Goal: Task Accomplishment & Management: Manage account settings

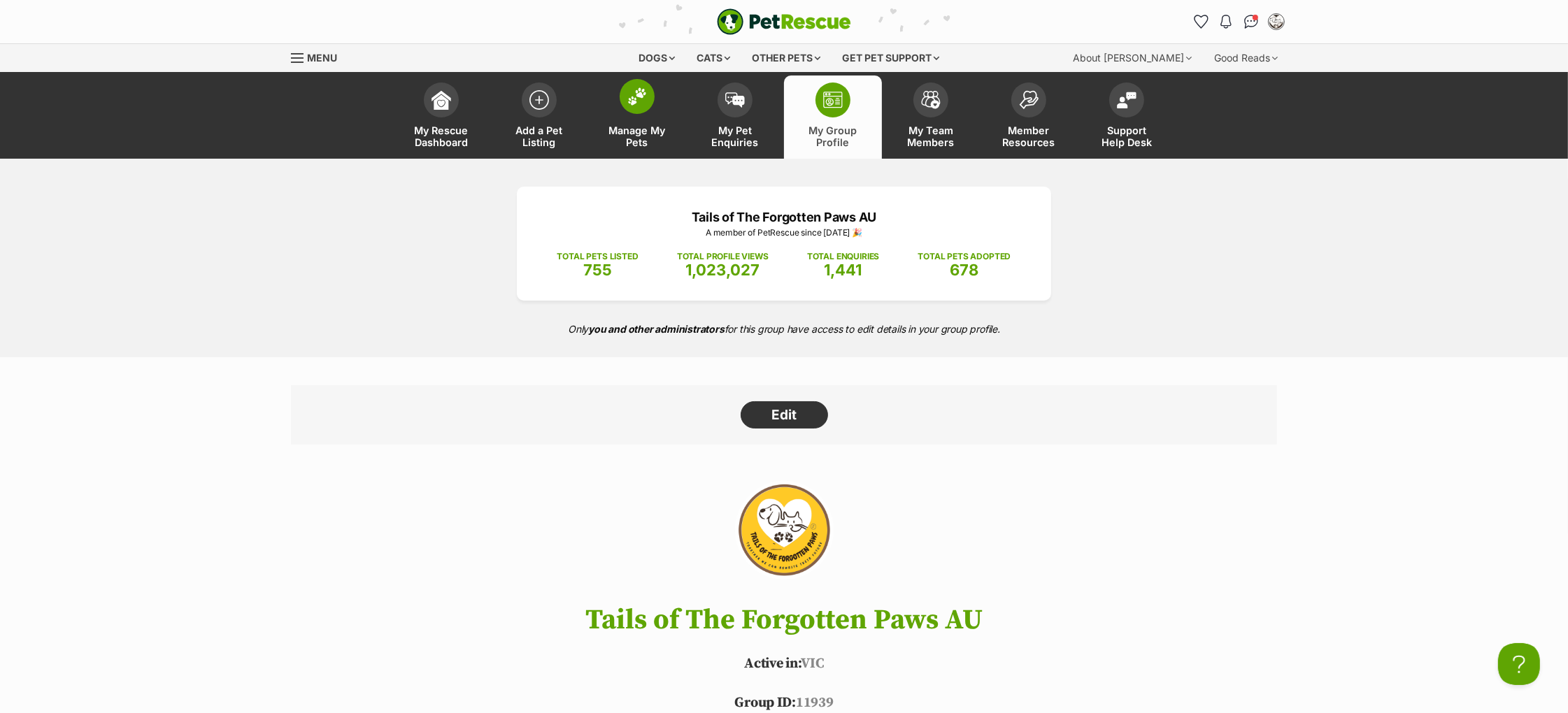
click at [621, 97] on span at bounding box center [636, 96] width 35 height 35
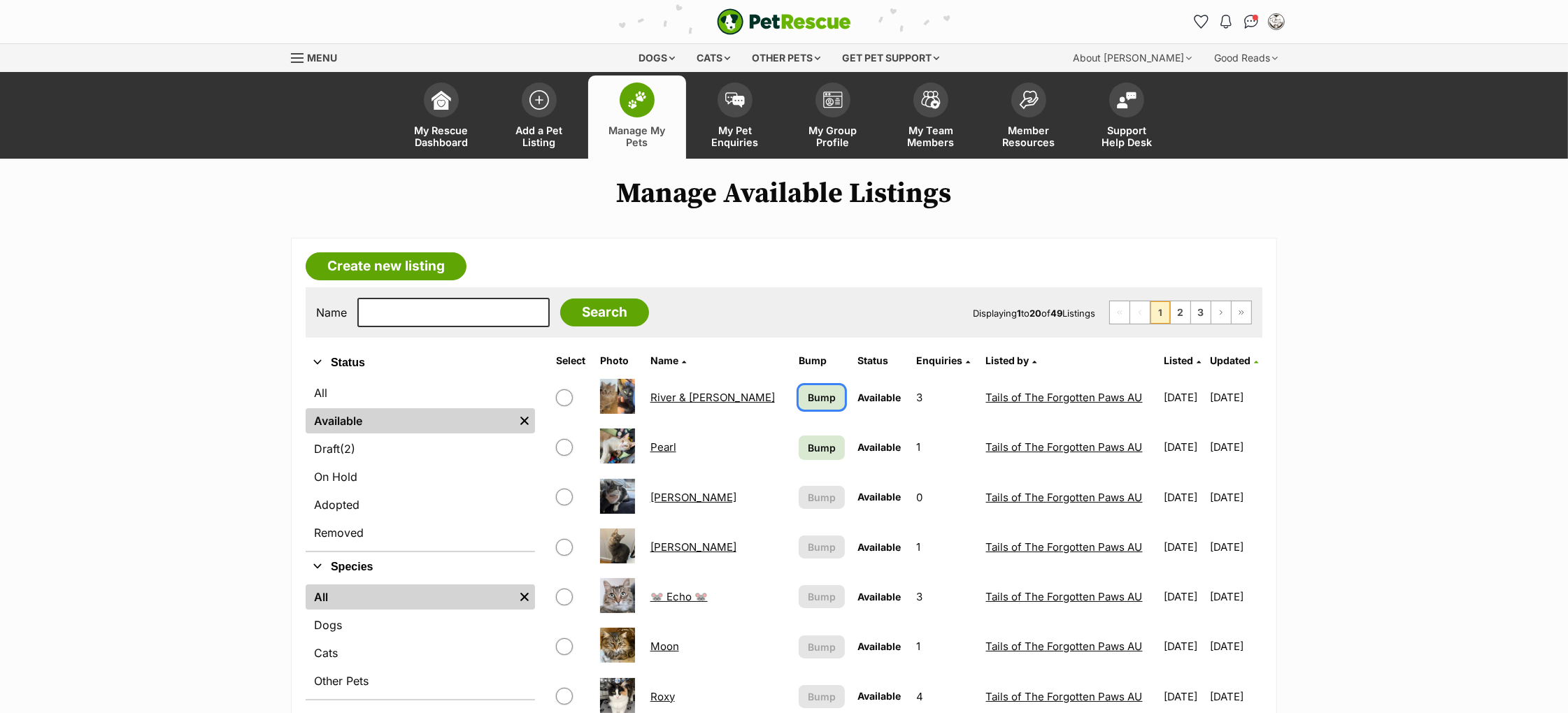
click at [808, 393] on span "Bump" at bounding box center [822, 398] width 28 height 15
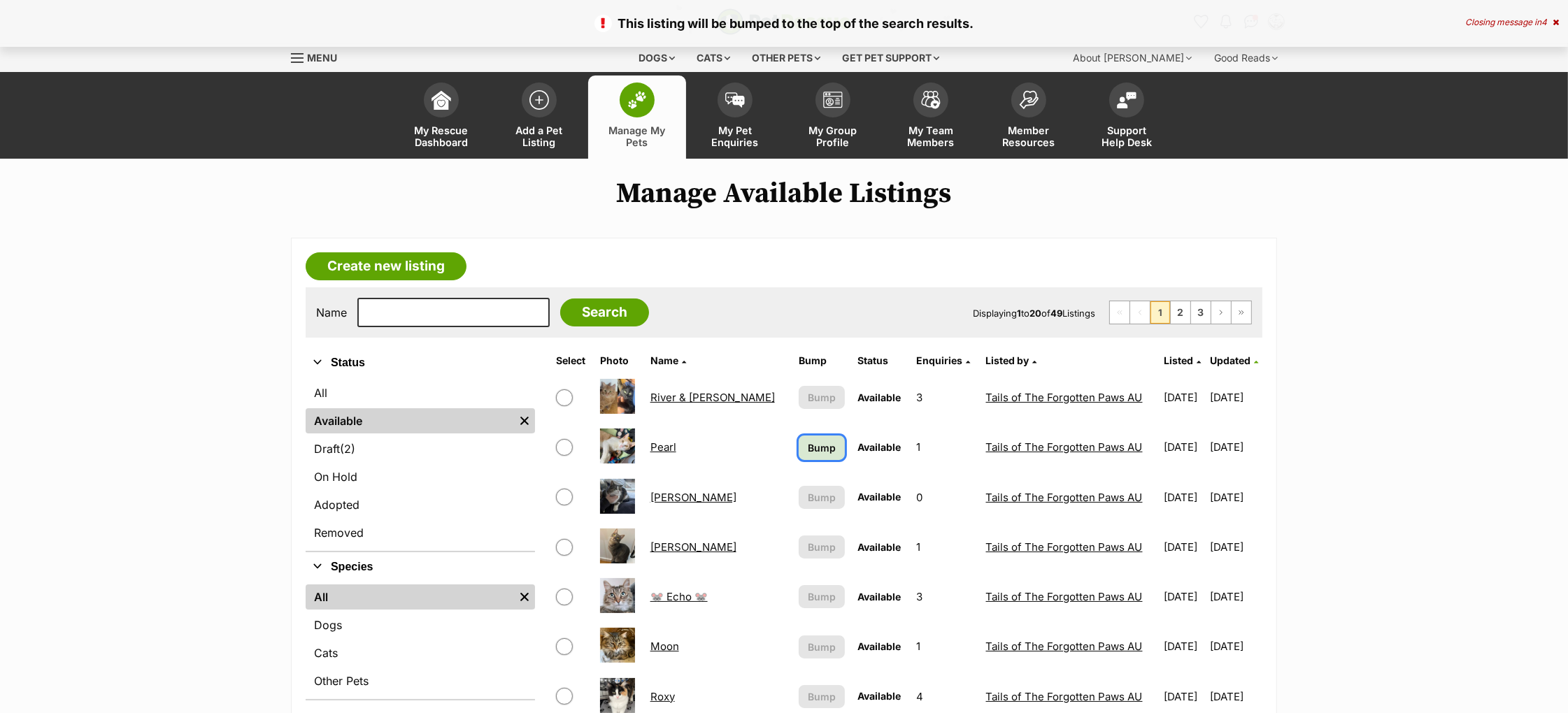
click at [808, 448] on span "Bump" at bounding box center [822, 448] width 28 height 15
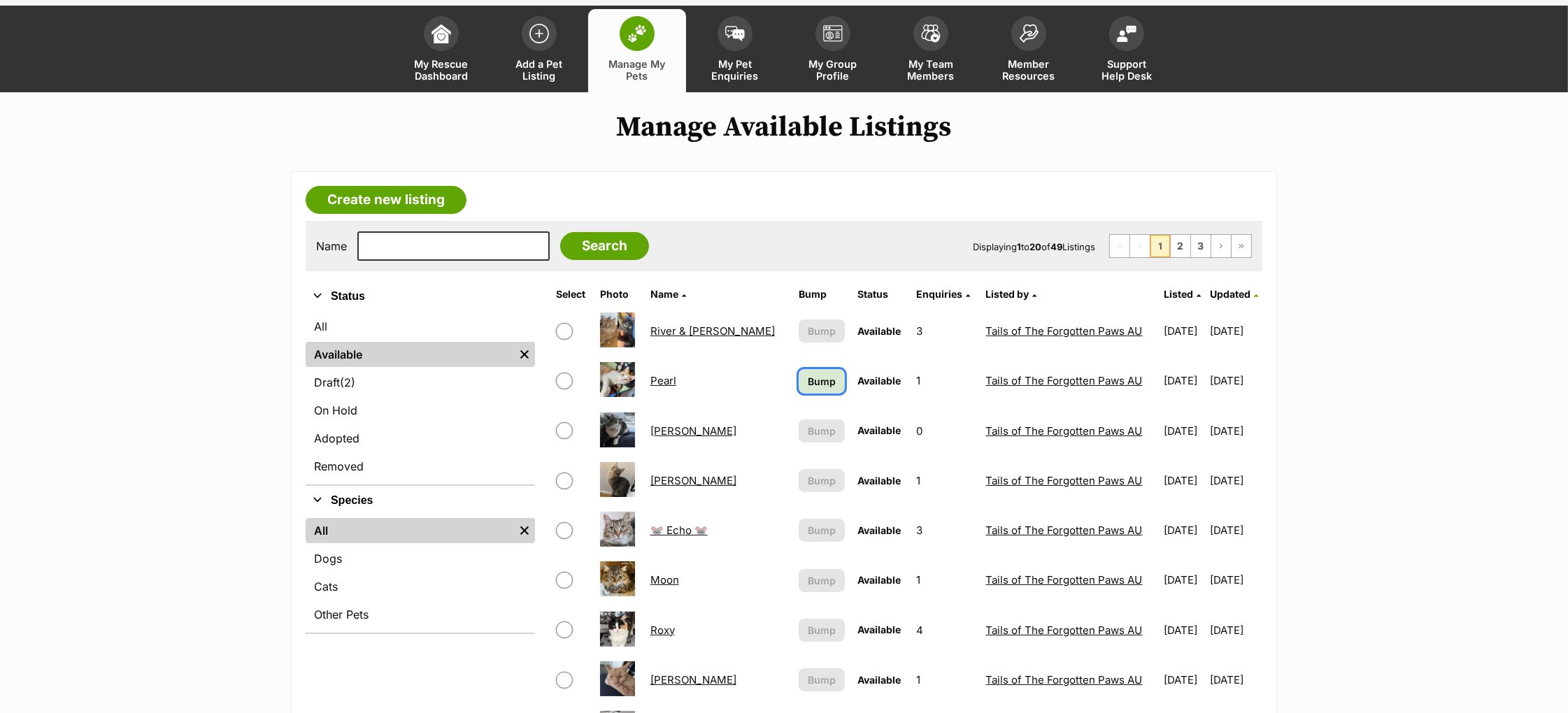
scroll to position [94, 0]
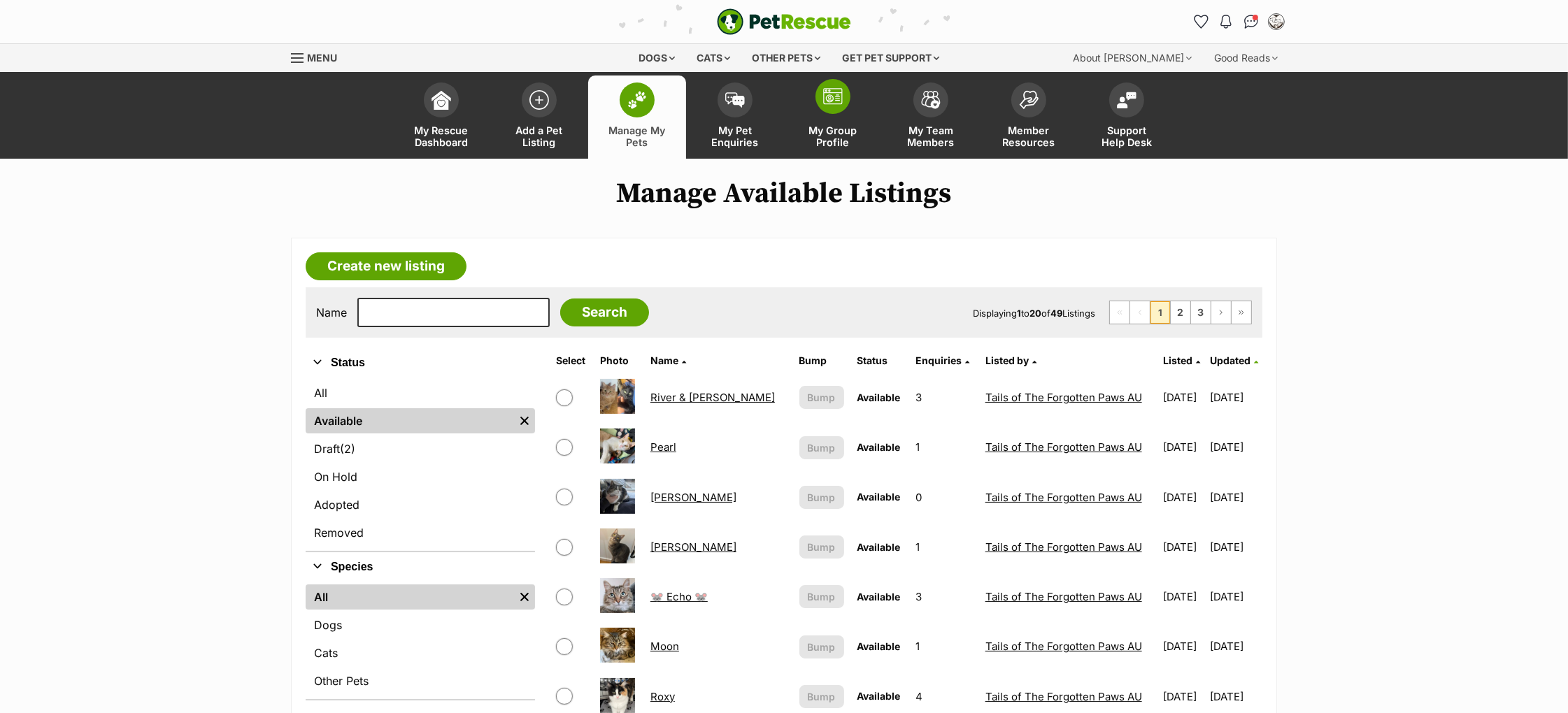
click at [828, 105] on span at bounding box center [832, 96] width 35 height 35
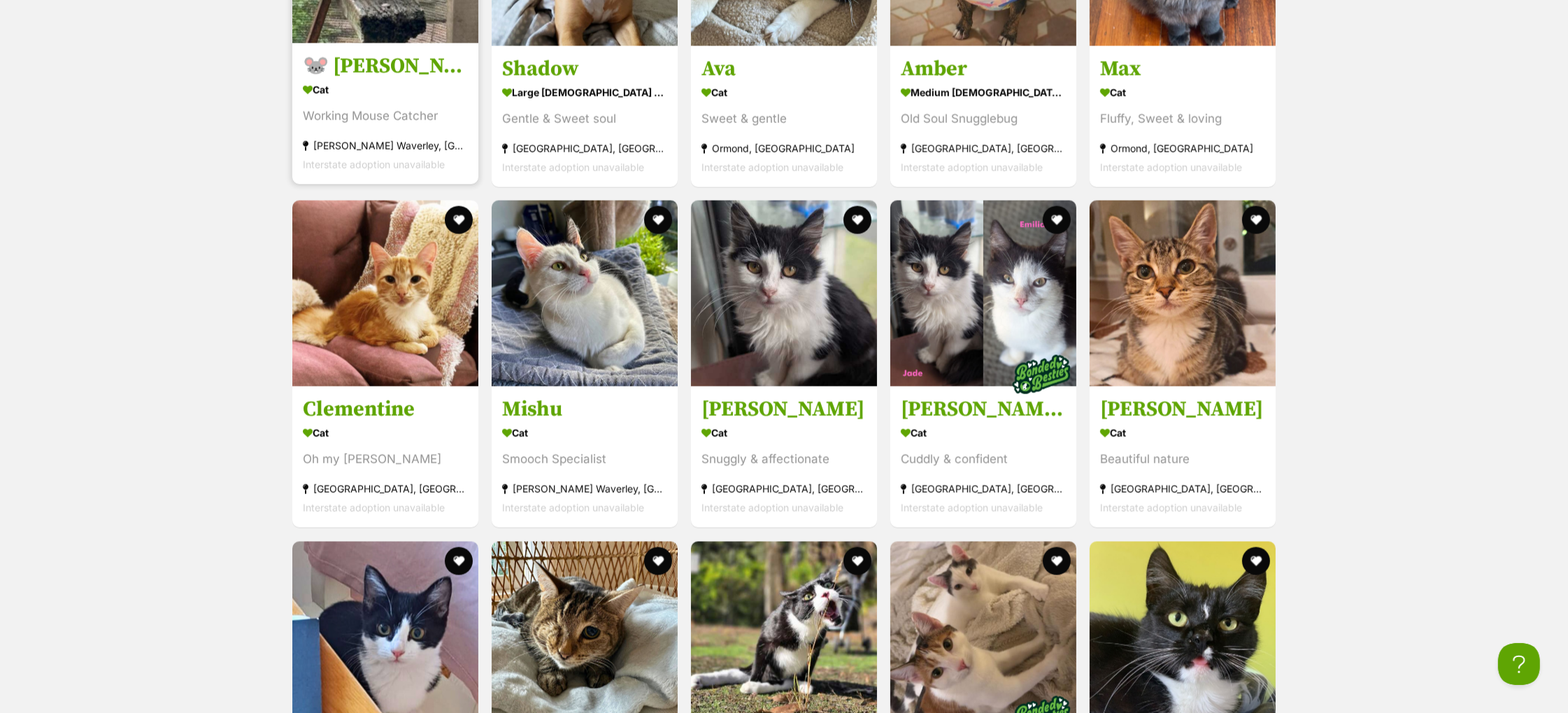
scroll to position [2925, 0]
